Goal: Navigation & Orientation: Find specific page/section

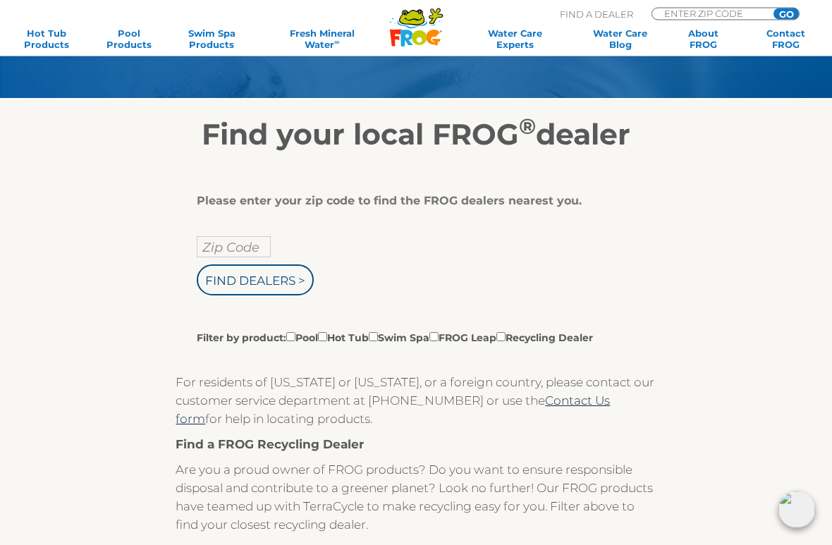
scroll to position [130, 0]
click at [238, 242] on input "Zip Code" at bounding box center [234, 246] width 74 height 21
type input "Zip Code"
click at [240, 246] on input "text" at bounding box center [234, 246] width 74 height 21
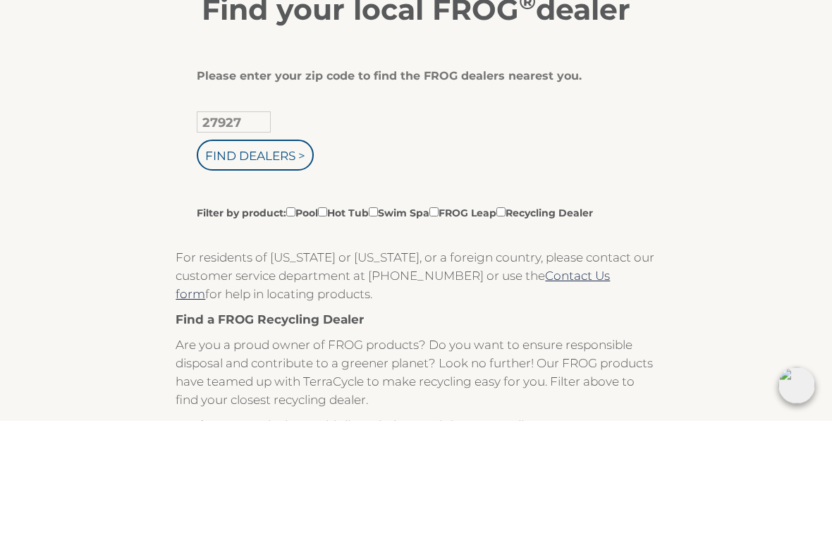
type input "27927"
click at [256, 264] on input "Find Dealers >" at bounding box center [255, 279] width 117 height 31
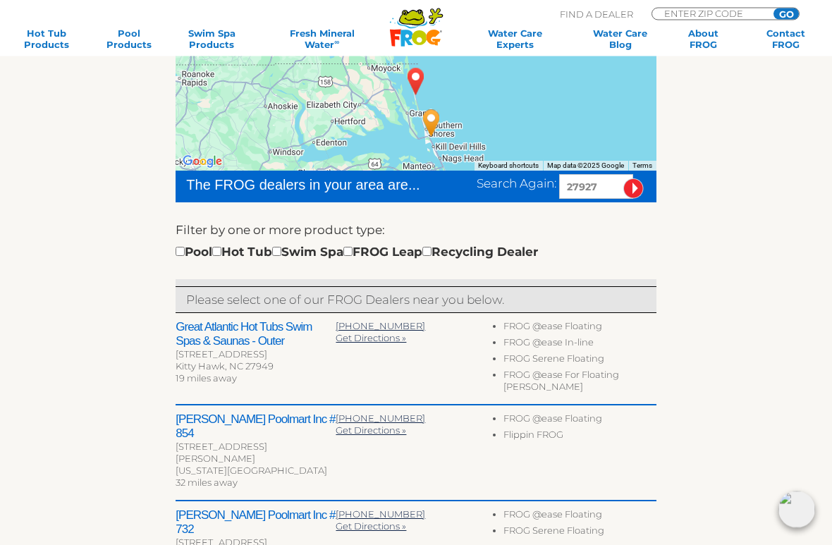
scroll to position [270, 0]
click at [238, 334] on h2 "Great Atlantic Hot Tubs Swim Spas & Saunas - Outer" at bounding box center [256, 334] width 160 height 28
click at [255, 326] on h2 "Great Atlantic Hot Tubs Swim Spas & Saunas - Outer" at bounding box center [256, 334] width 160 height 28
click at [221, 255] on input "checkbox" at bounding box center [216, 251] width 9 height 9
checkbox input "true"
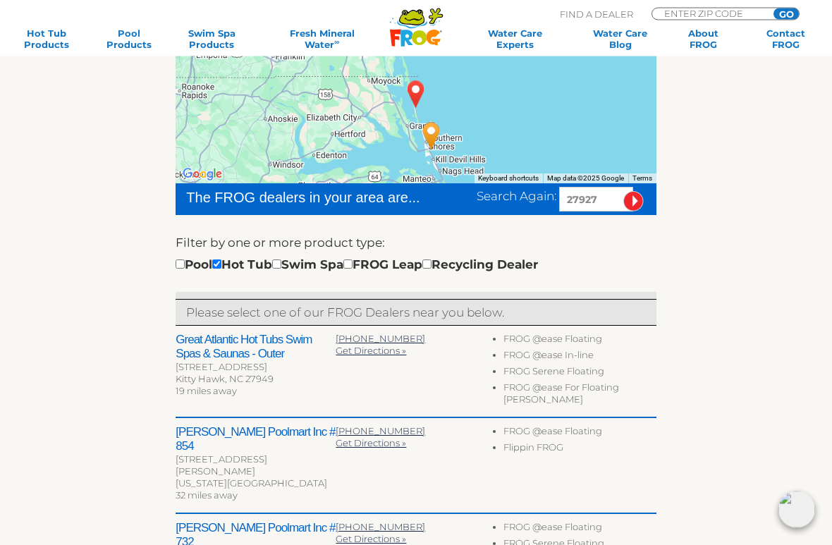
scroll to position [257, 0]
